Goal: Book appointment/travel/reservation

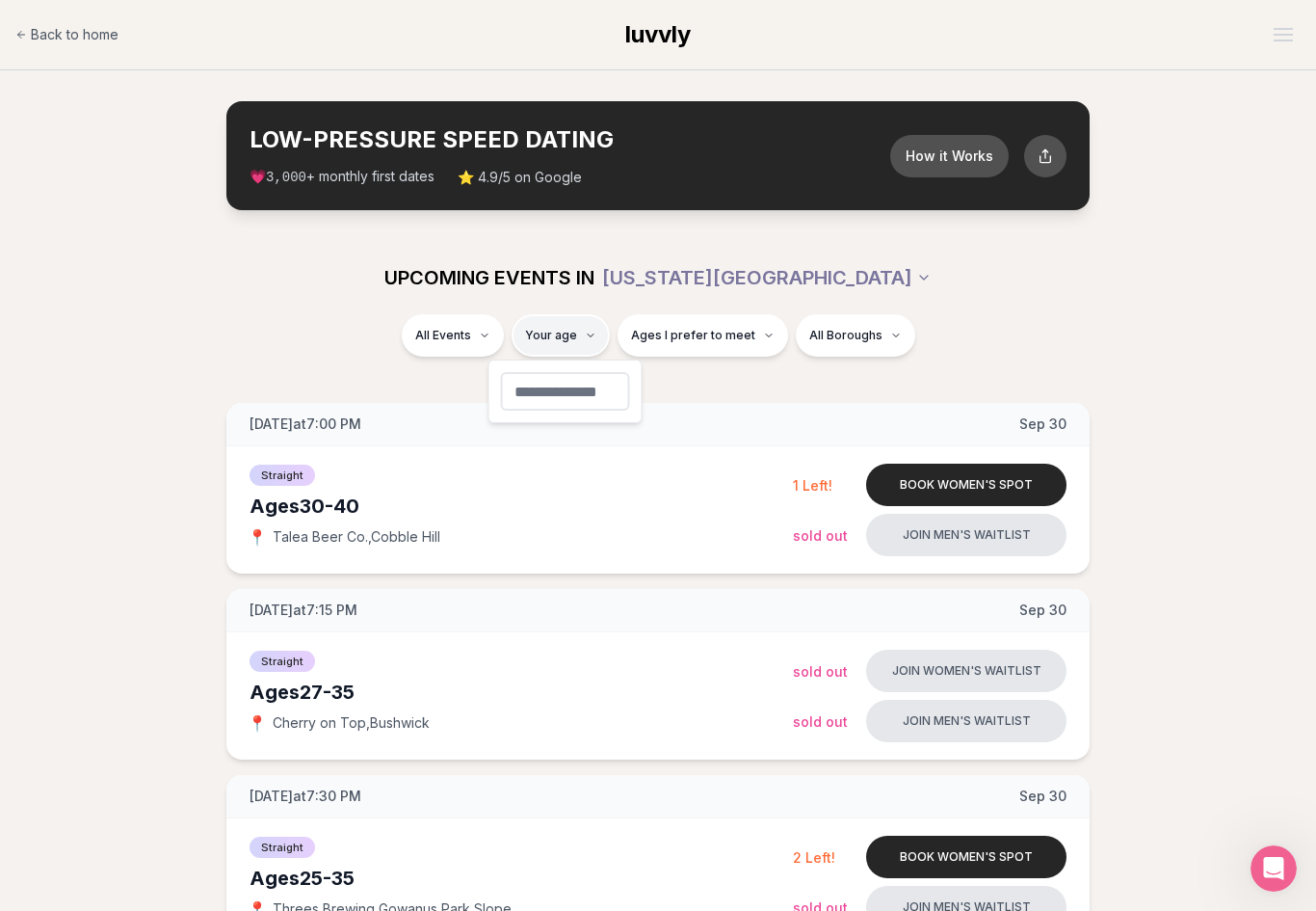
type input "**"
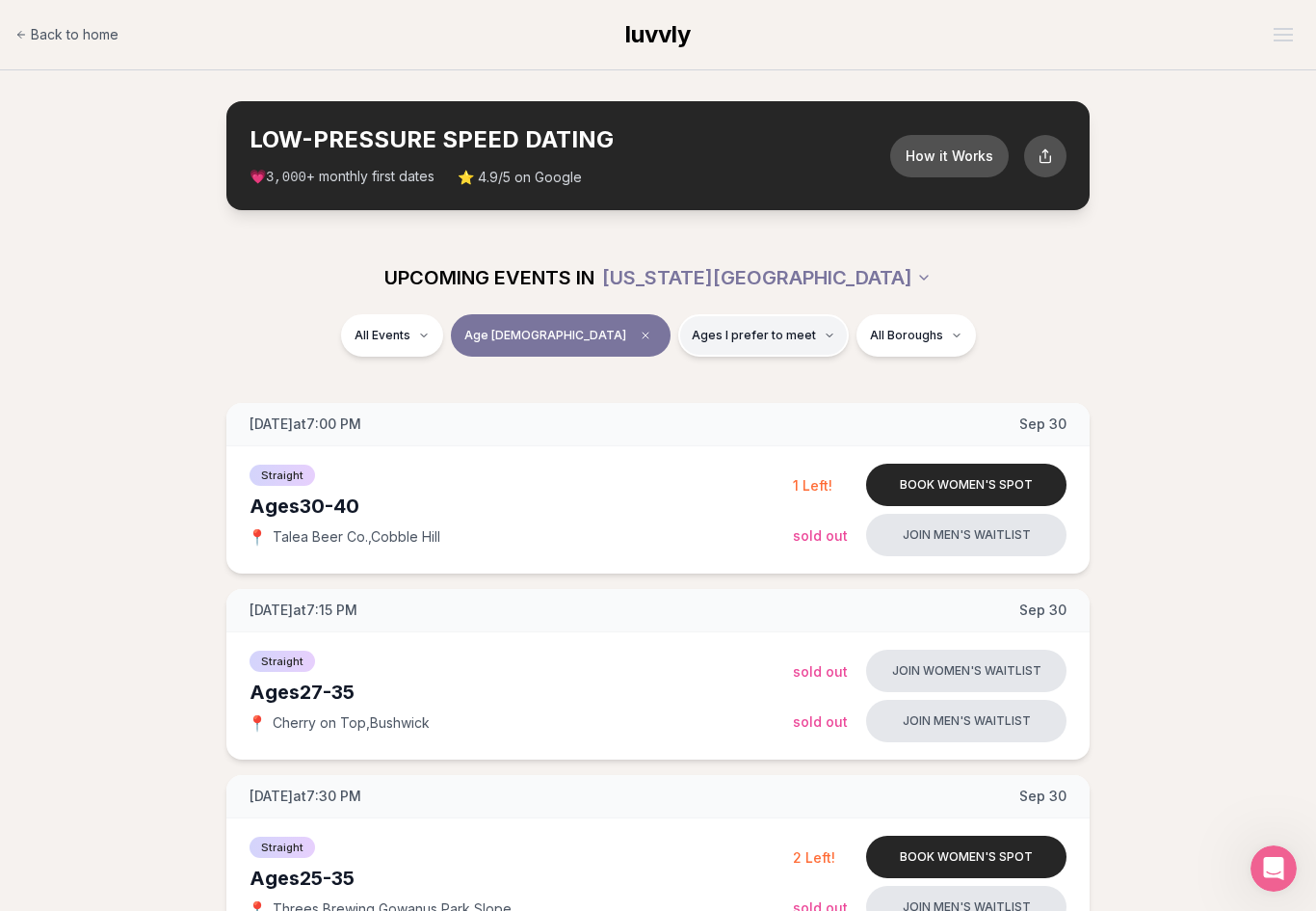
click at [725, 347] on button "Ages I prefer to meet" at bounding box center [763, 336] width 170 height 43
click at [707, 382] on span "Younger than me" at bounding box center [701, 381] width 108 height 19
click at [635, 382] on button "Younger than me" at bounding box center [627, 381] width 15 height 15
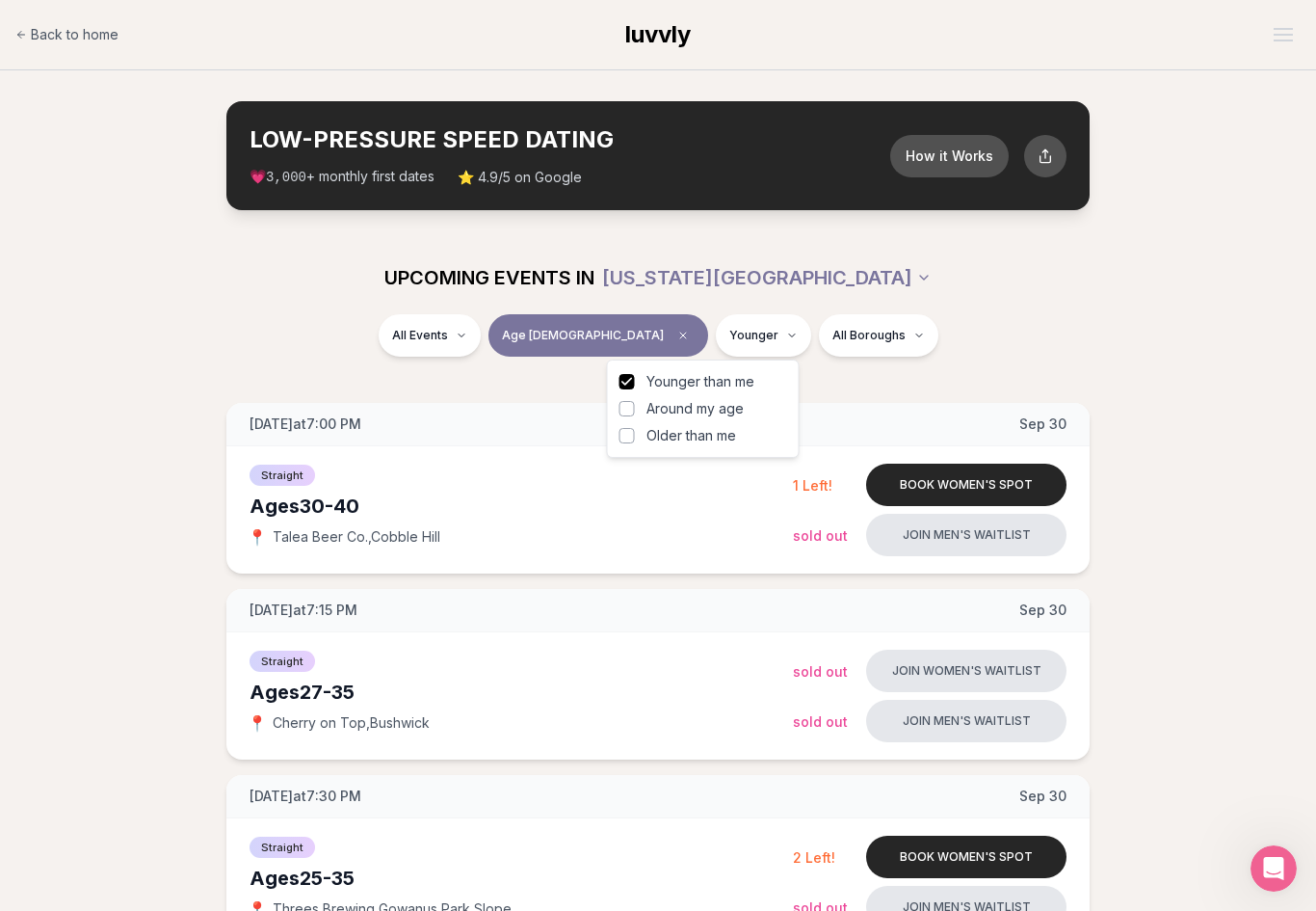
click at [945, 349] on div "All Events Age [DEMOGRAPHIC_DATA] Younger All Boroughs" at bounding box center [657, 340] width 1079 height 50
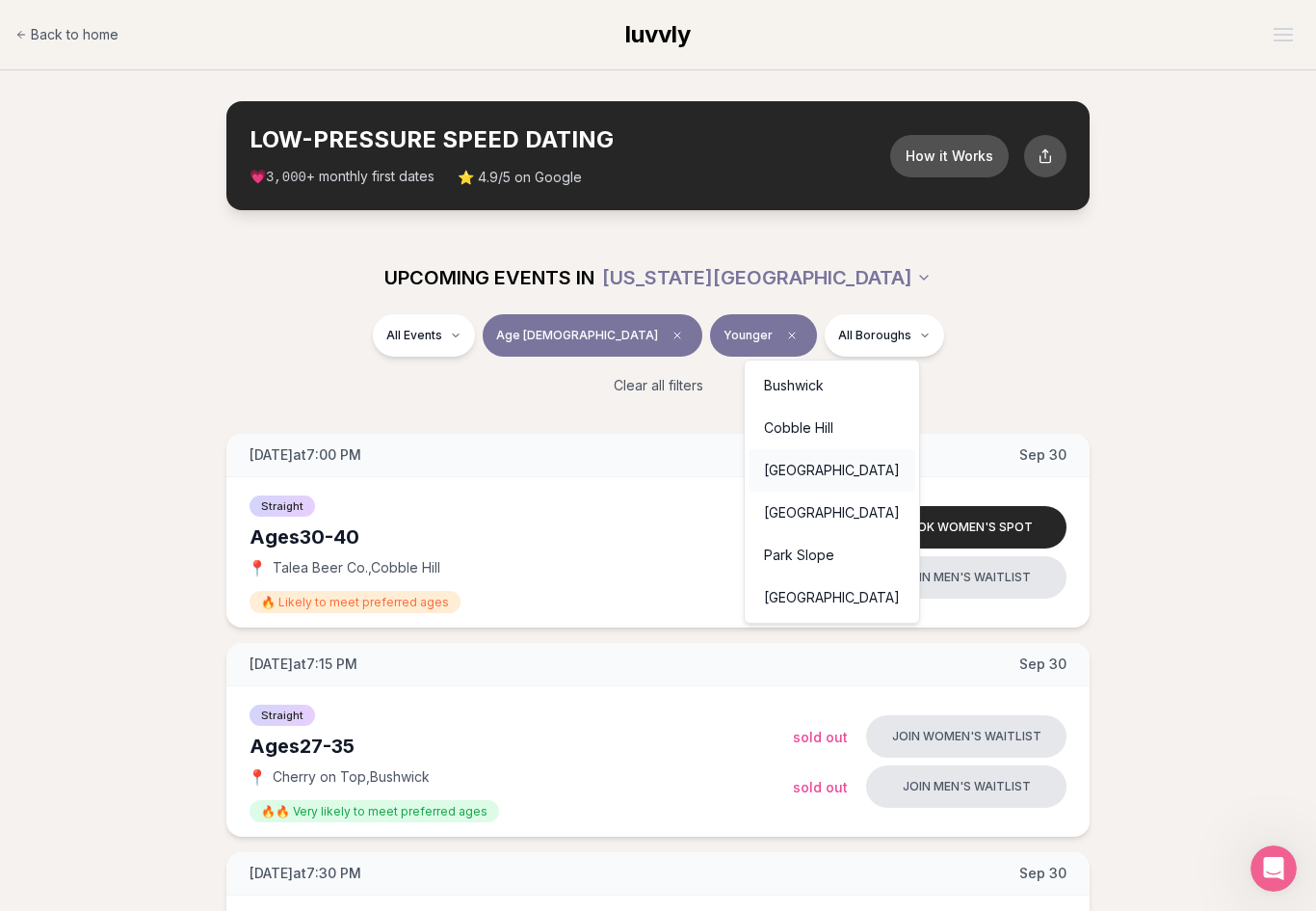
click at [806, 471] on div "[GEOGRAPHIC_DATA]" at bounding box center [832, 471] width 166 height 43
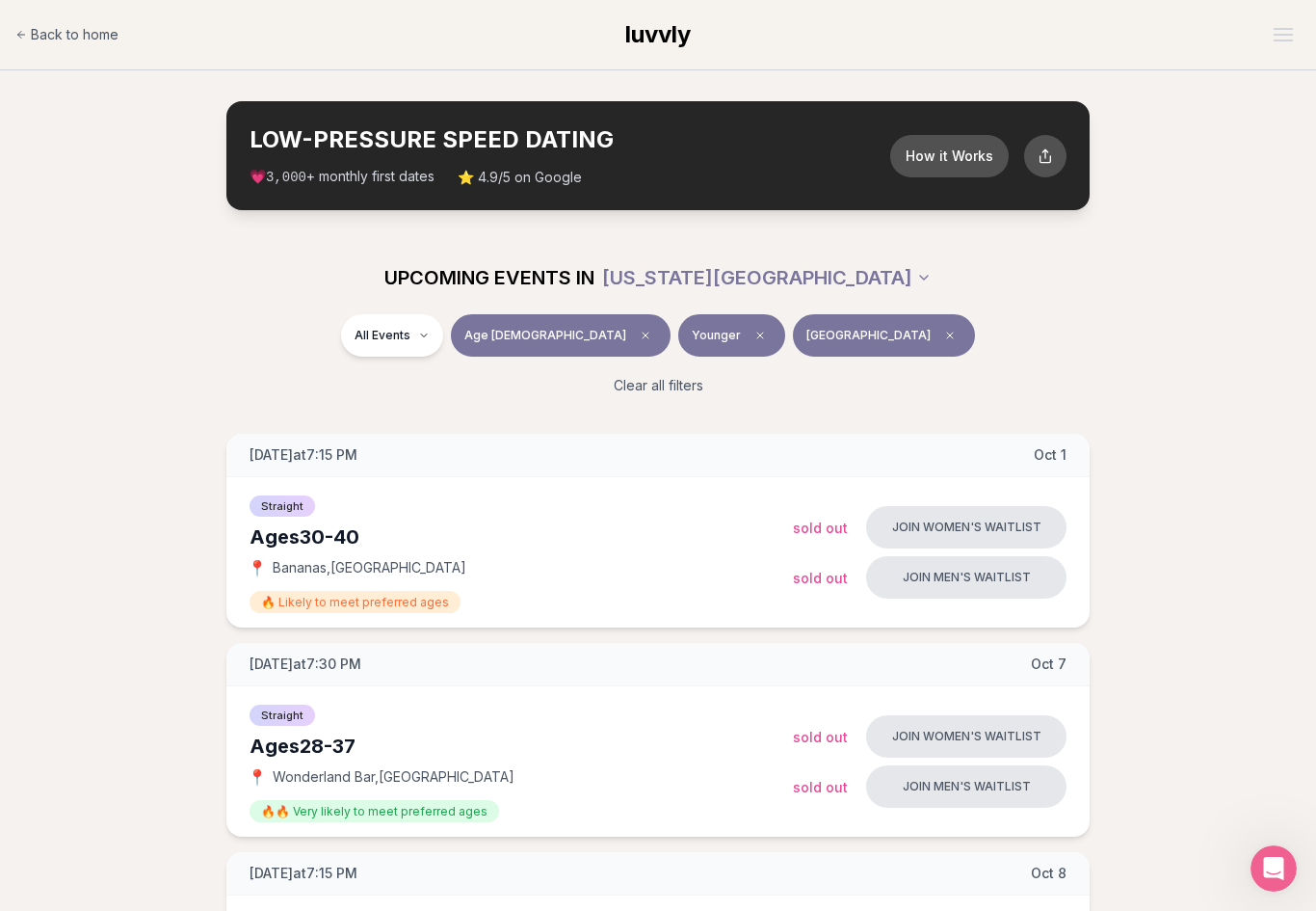
click at [854, 346] on button "[GEOGRAPHIC_DATA]" at bounding box center [883, 336] width 182 height 43
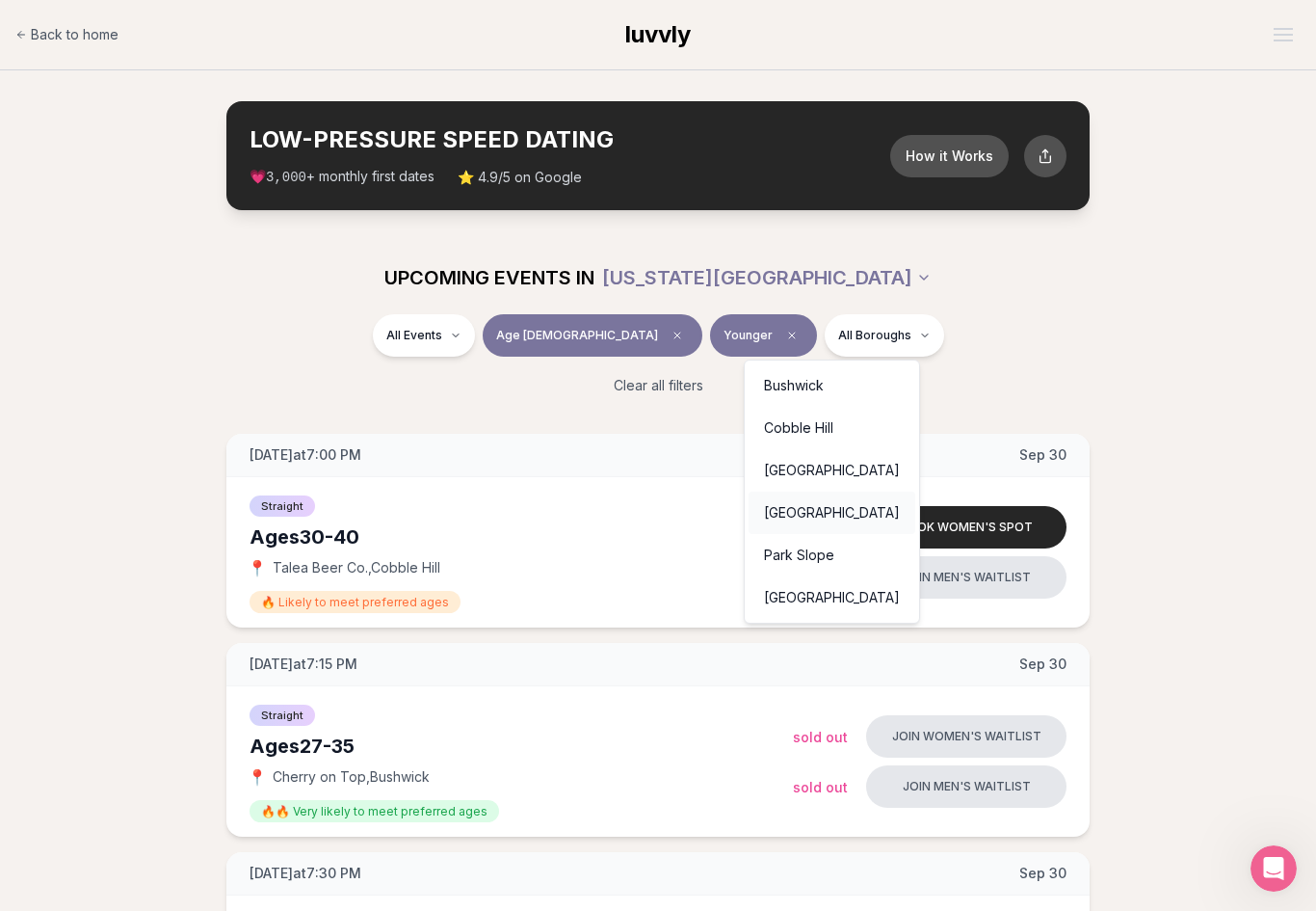
click at [803, 516] on div "[GEOGRAPHIC_DATA]" at bounding box center [832, 513] width 166 height 43
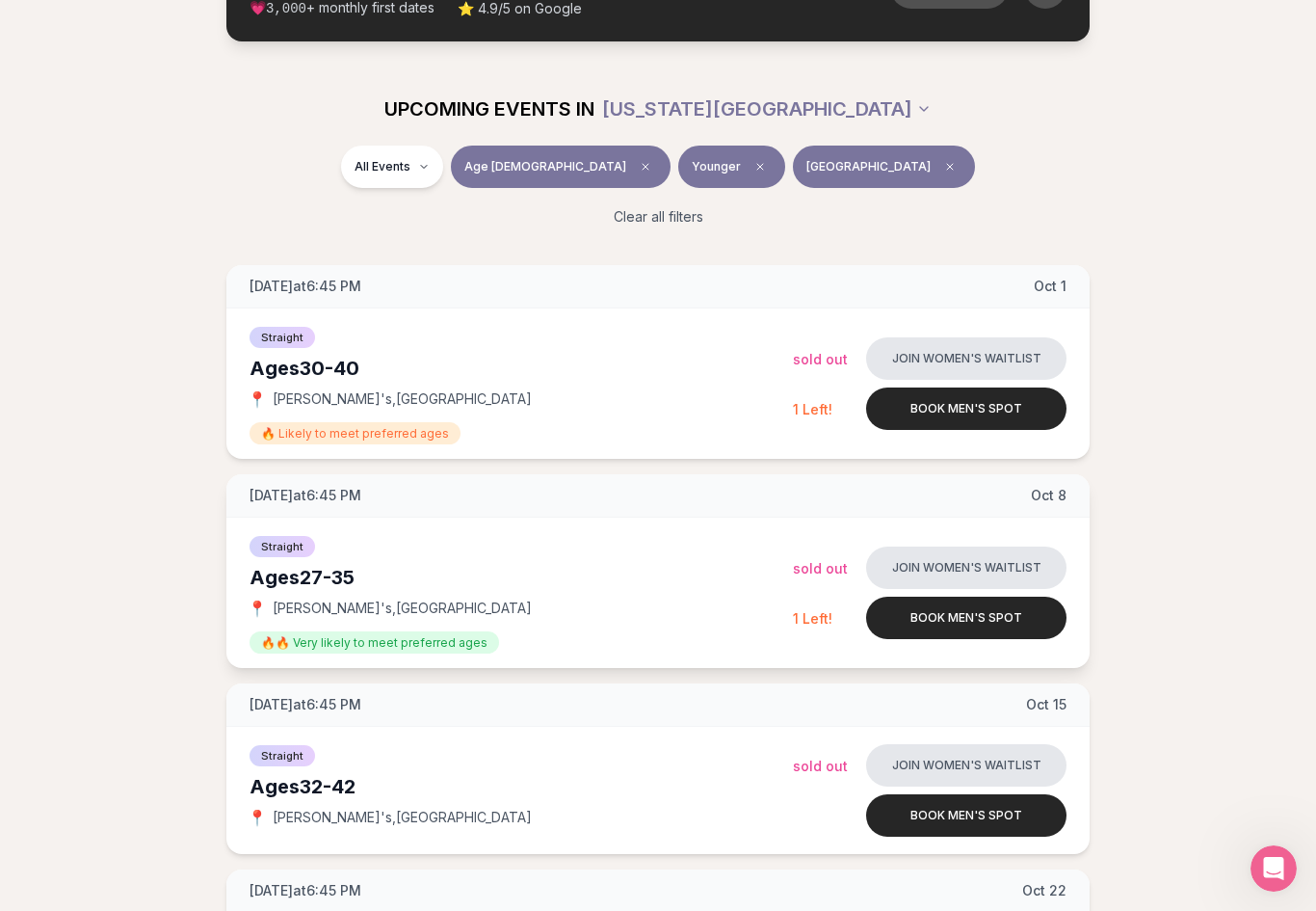
scroll to position [134, 0]
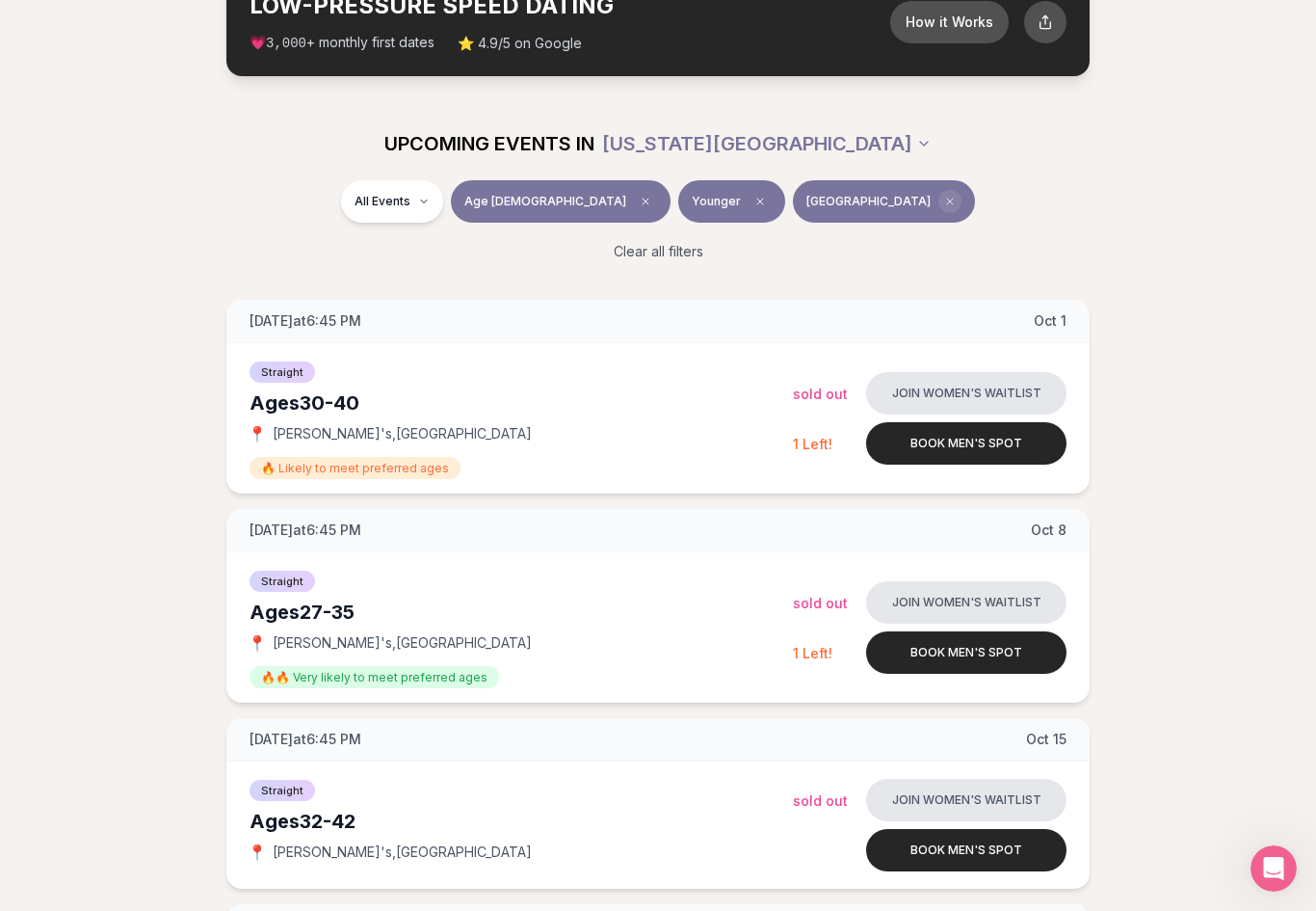
click at [944, 200] on icon "Clear borough filter" at bounding box center [950, 201] width 12 height 12
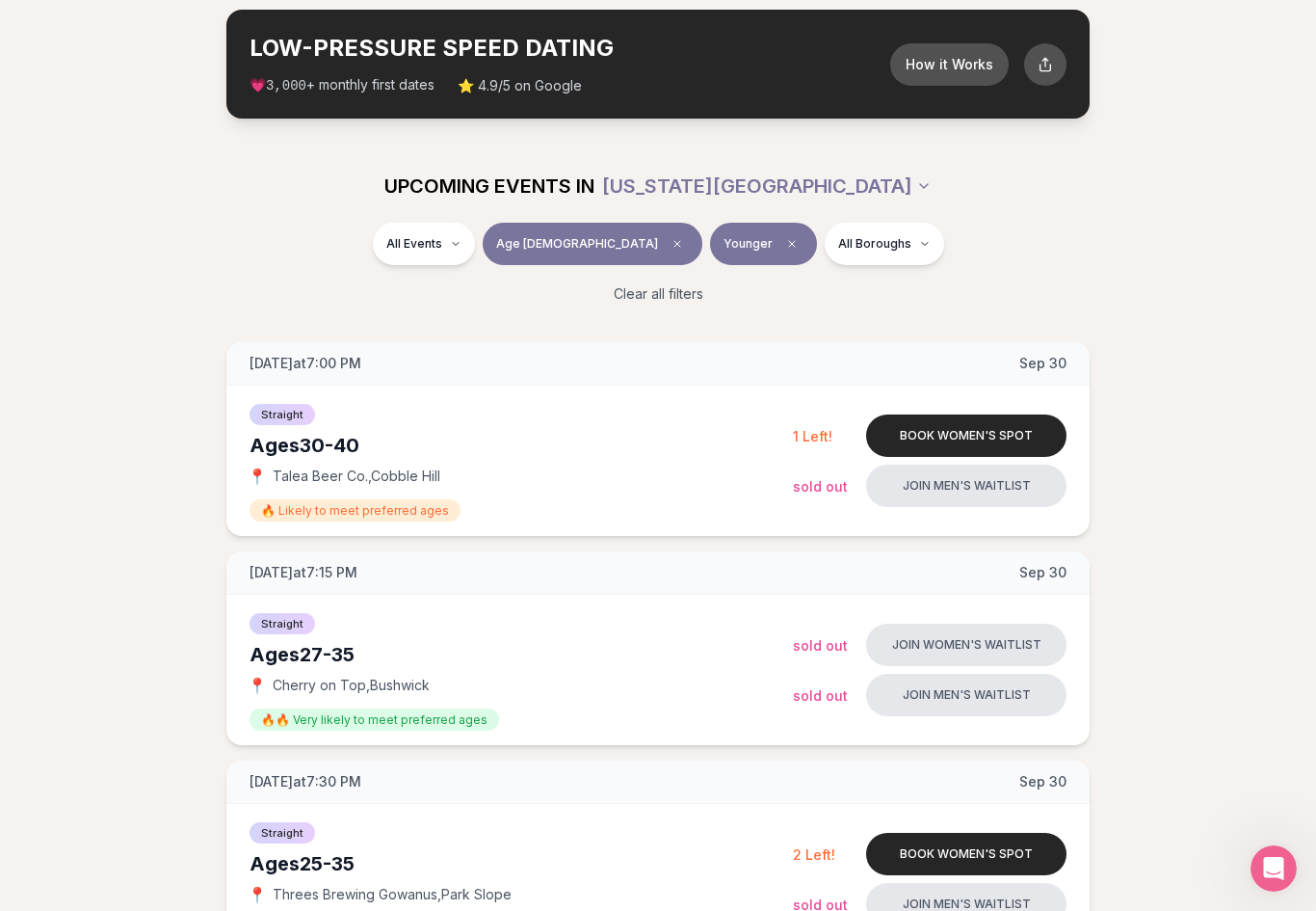
click at [492, 298] on div "Straight ( 36 )" at bounding box center [506, 294] width 183 height 43
